Goal: Transaction & Acquisition: Purchase product/service

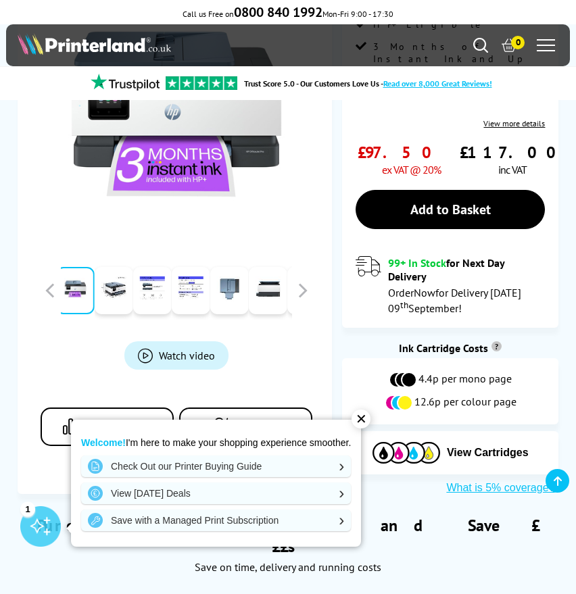
scroll to position [406, 0]
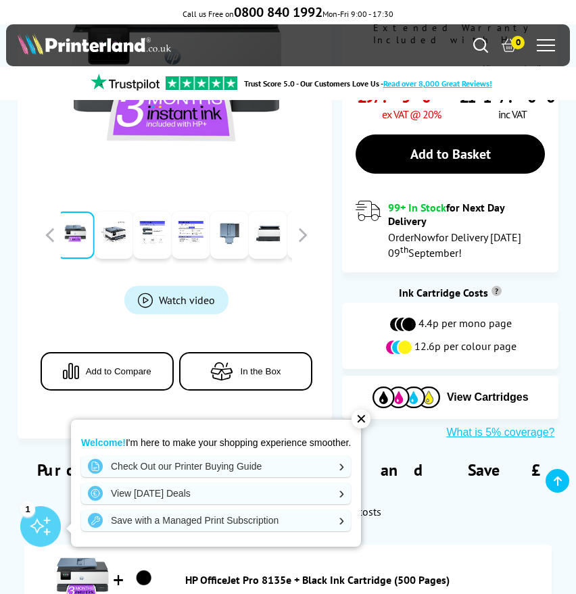
click at [362, 418] on div "✕" at bounding box center [361, 419] width 19 height 19
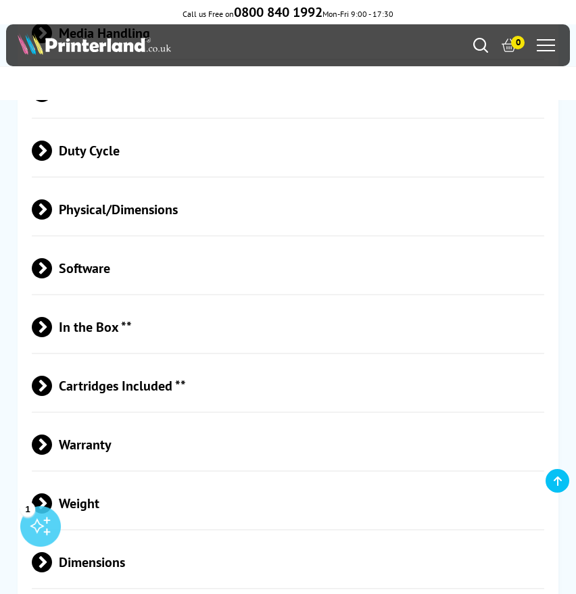
scroll to position [3718, 0]
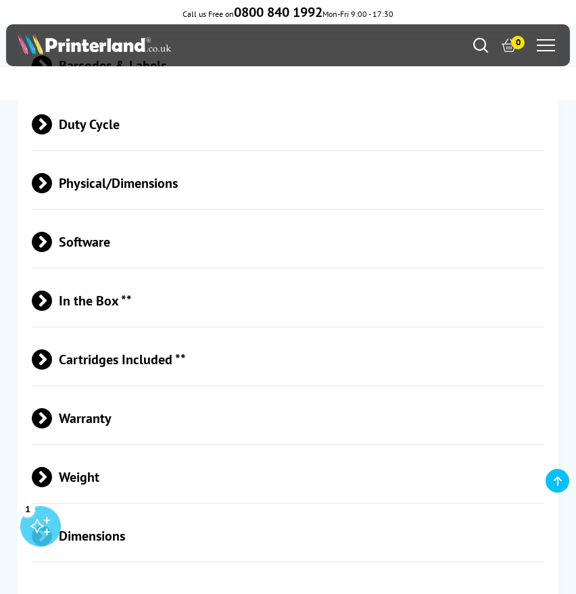
click at [132, 158] on span "Physical/Dimensions" at bounding box center [288, 183] width 513 height 51
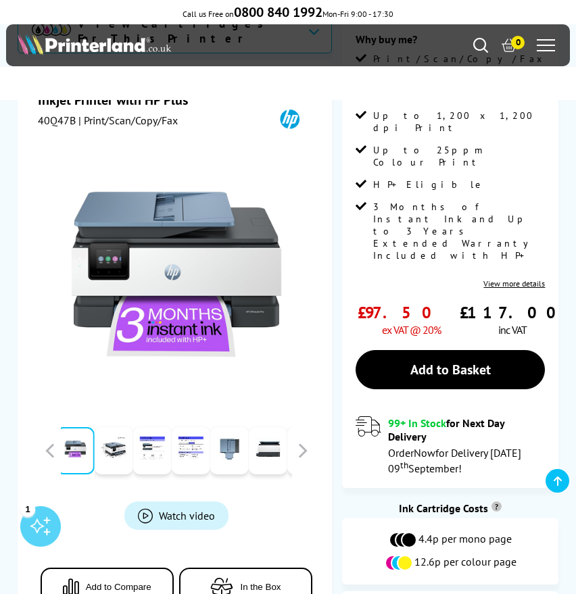
scroll to position [0, 0]
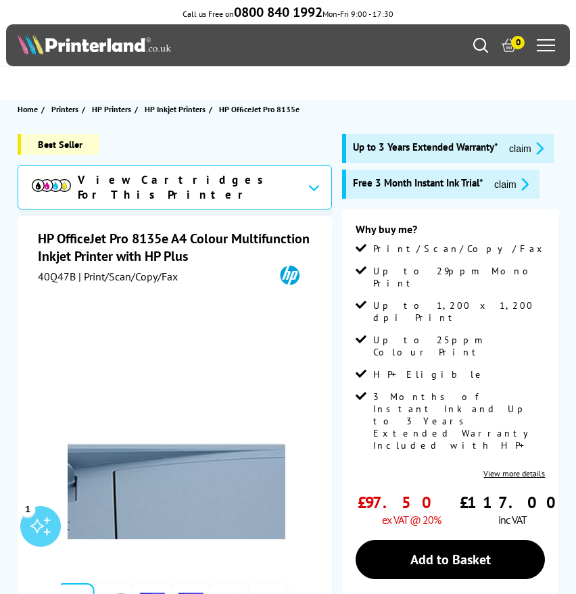
click at [216, 348] on img at bounding box center [177, 431] width 218 height 218
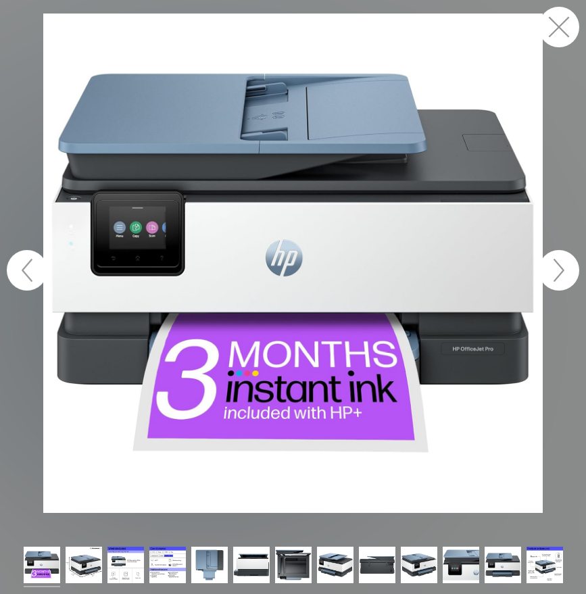
click at [555, 24] on button "button" at bounding box center [559, 27] width 41 height 41
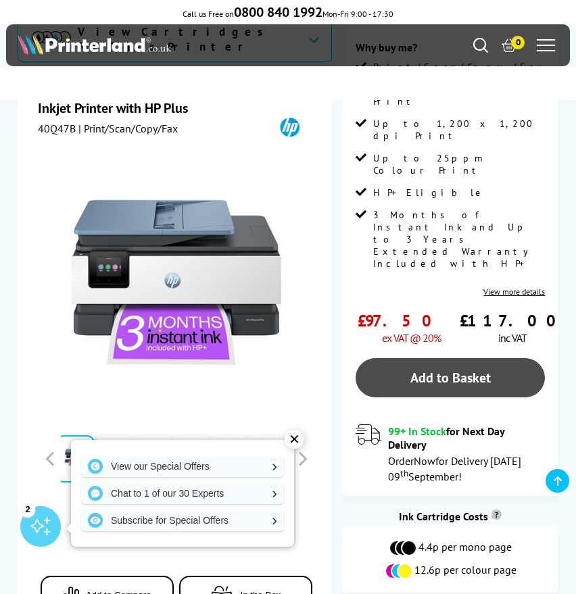
scroll to position [203, 0]
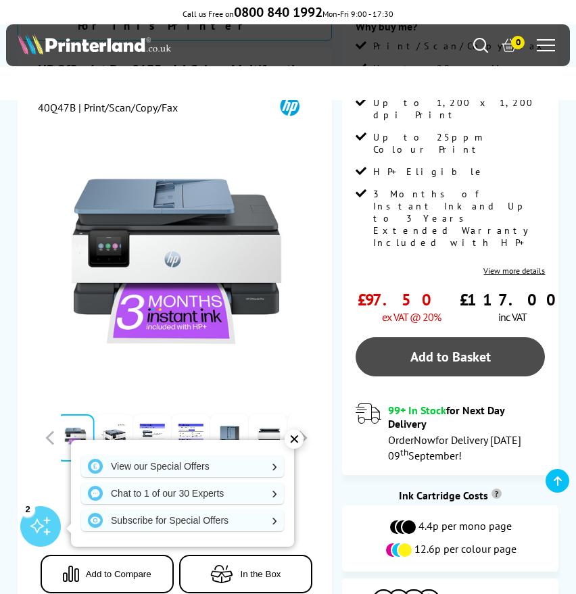
click at [446, 337] on link "Add to Basket" at bounding box center [450, 356] width 189 height 39
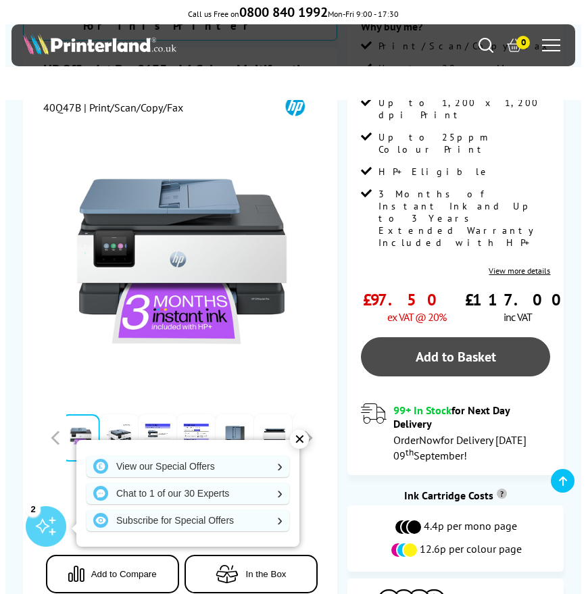
scroll to position [193, 0]
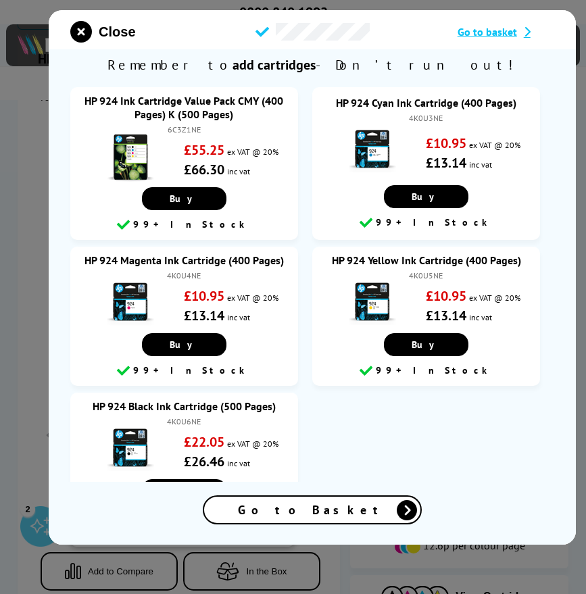
click at [397, 514] on icon at bounding box center [407, 510] width 20 height 20
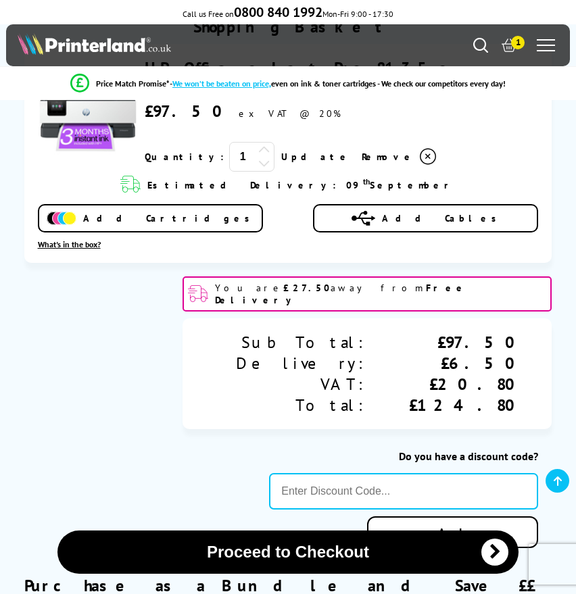
scroll to position [406, 0]
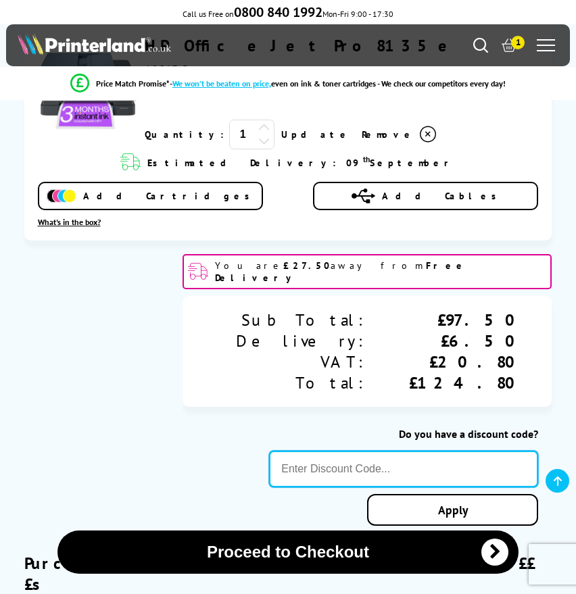
click at [391, 460] on input "text" at bounding box center [403, 469] width 269 height 37
type input "SEPT10"
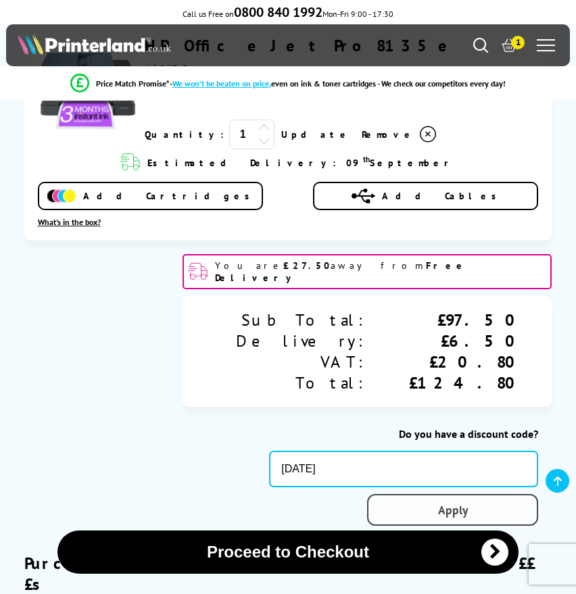
click at [433, 500] on div "Proceed to Checkout Shopping Basket 1 Update" at bounding box center [288, 299] width 576 height 1180
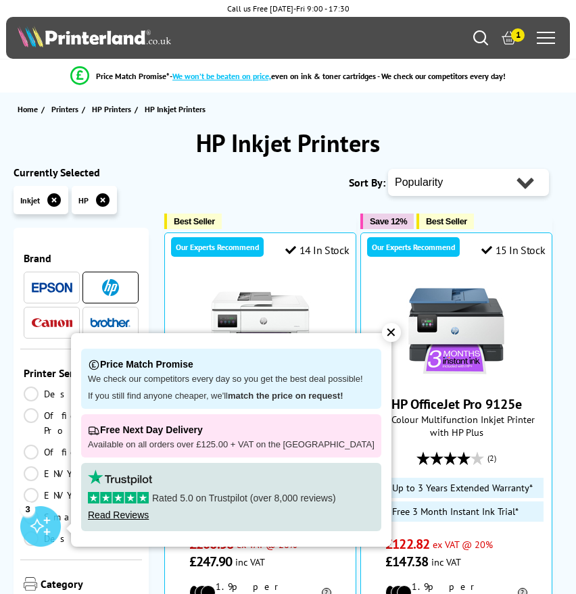
click at [382, 331] on div "✕" at bounding box center [391, 332] width 19 height 19
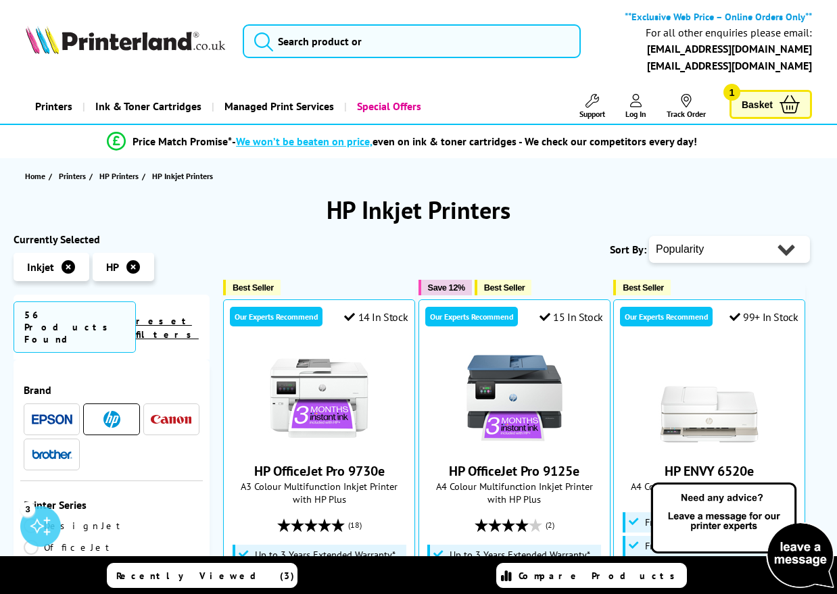
click at [382, 109] on link "Special Offers" at bounding box center [387, 106] width 87 height 34
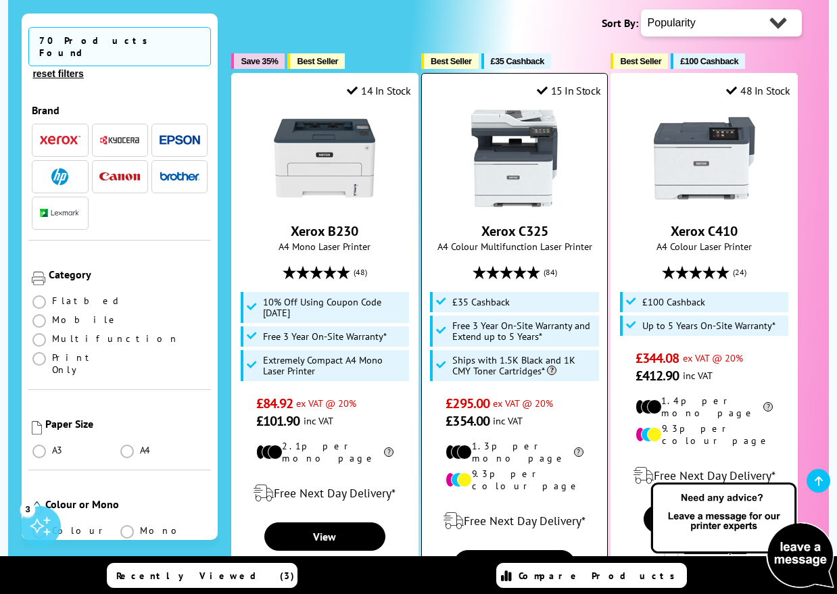
scroll to position [338, 0]
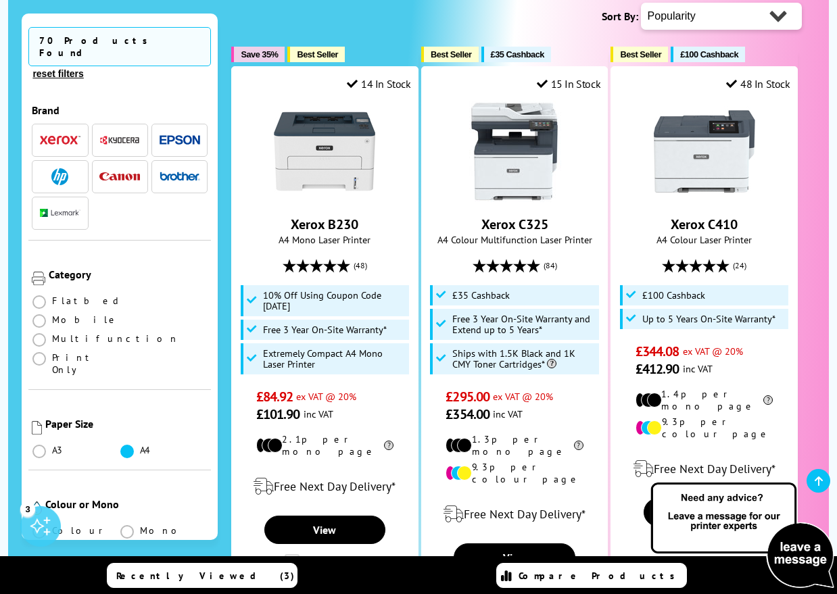
click at [120, 445] on span at bounding box center [127, 452] width 14 height 14
click at [140, 446] on input "radio" at bounding box center [140, 446] width 0 height 0
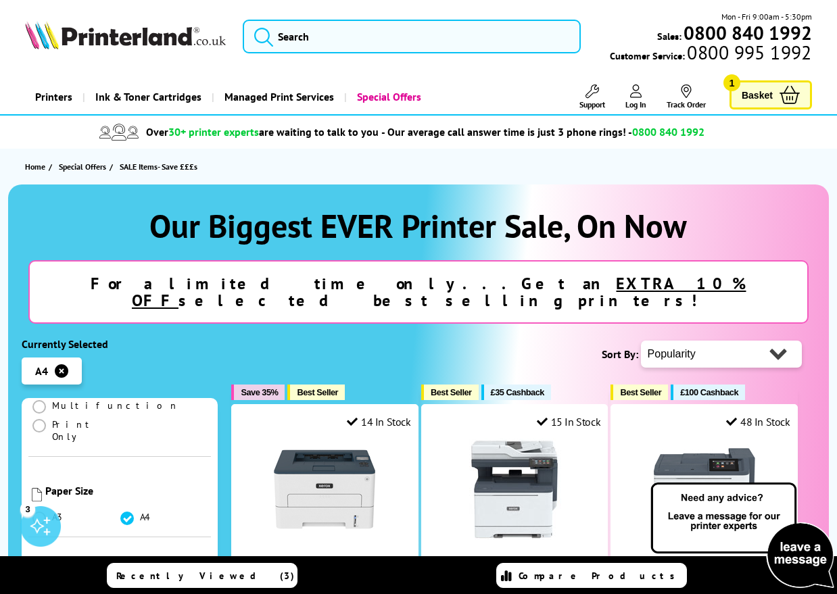
scroll to position [406, 0]
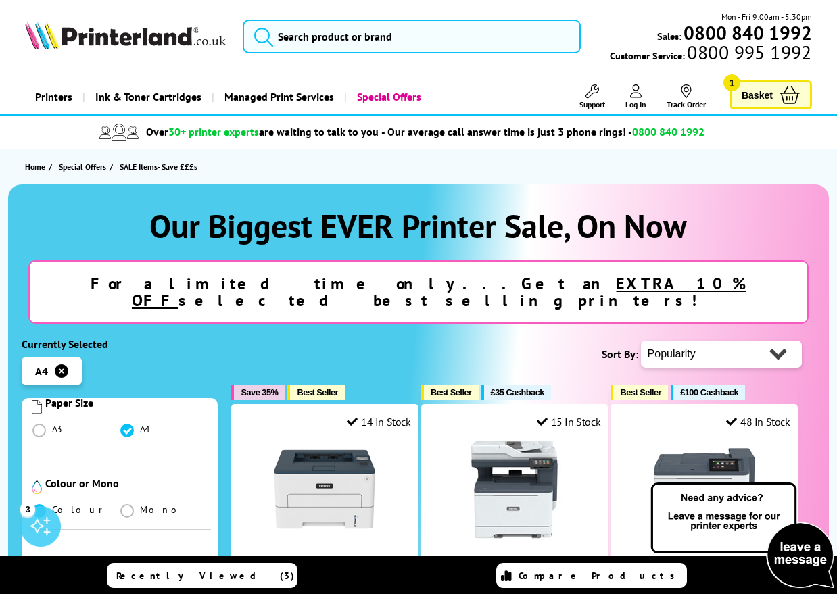
click at [43, 504] on span at bounding box center [39, 511] width 14 height 14
click at [52, 506] on input "radio" at bounding box center [52, 506] width 0 height 0
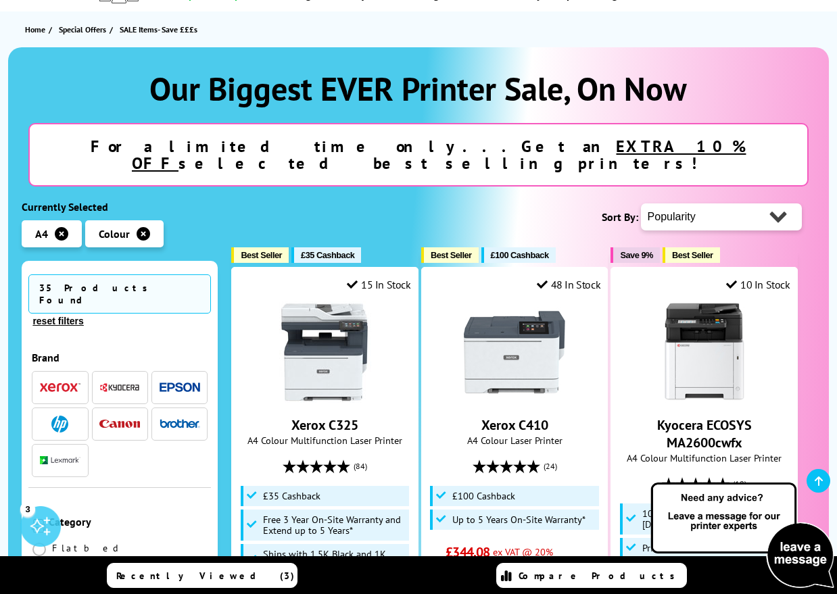
scroll to position [135, 0]
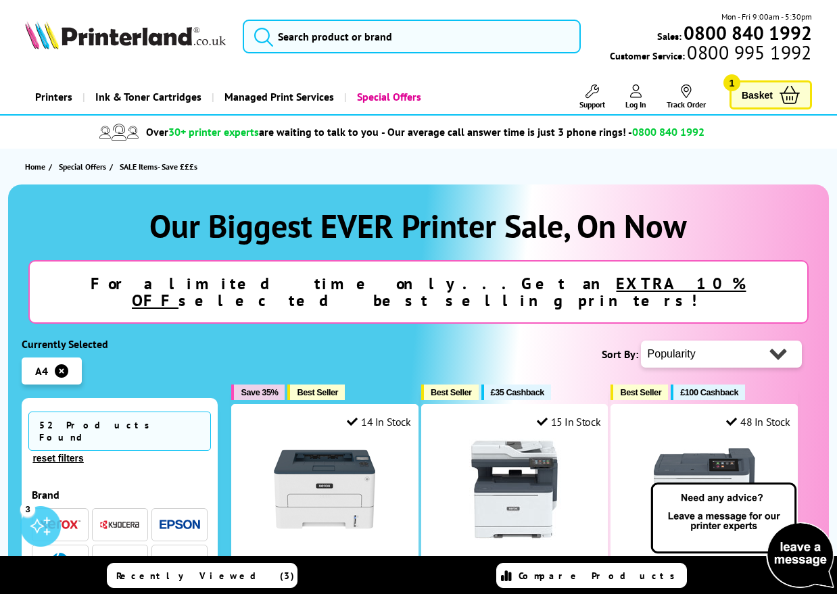
click at [452, 70] on header "Mon - Fri 9:00am - 5:30pm Sales: 0800 840 1992 Customer Service: 0800 995 1992" at bounding box center [418, 58] width 837 height 116
